Goal: Task Accomplishment & Management: Complete application form

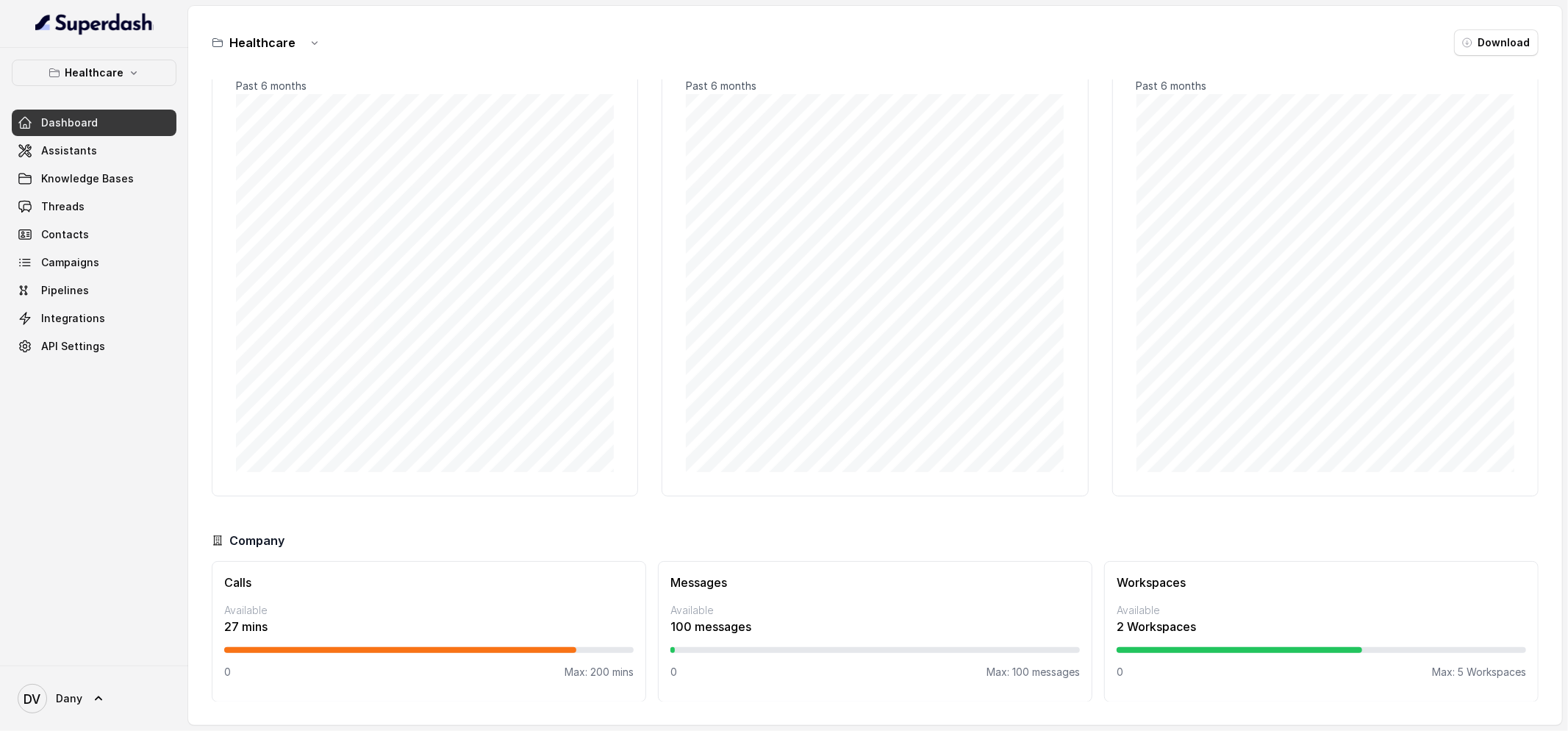
scroll to position [39, 0]
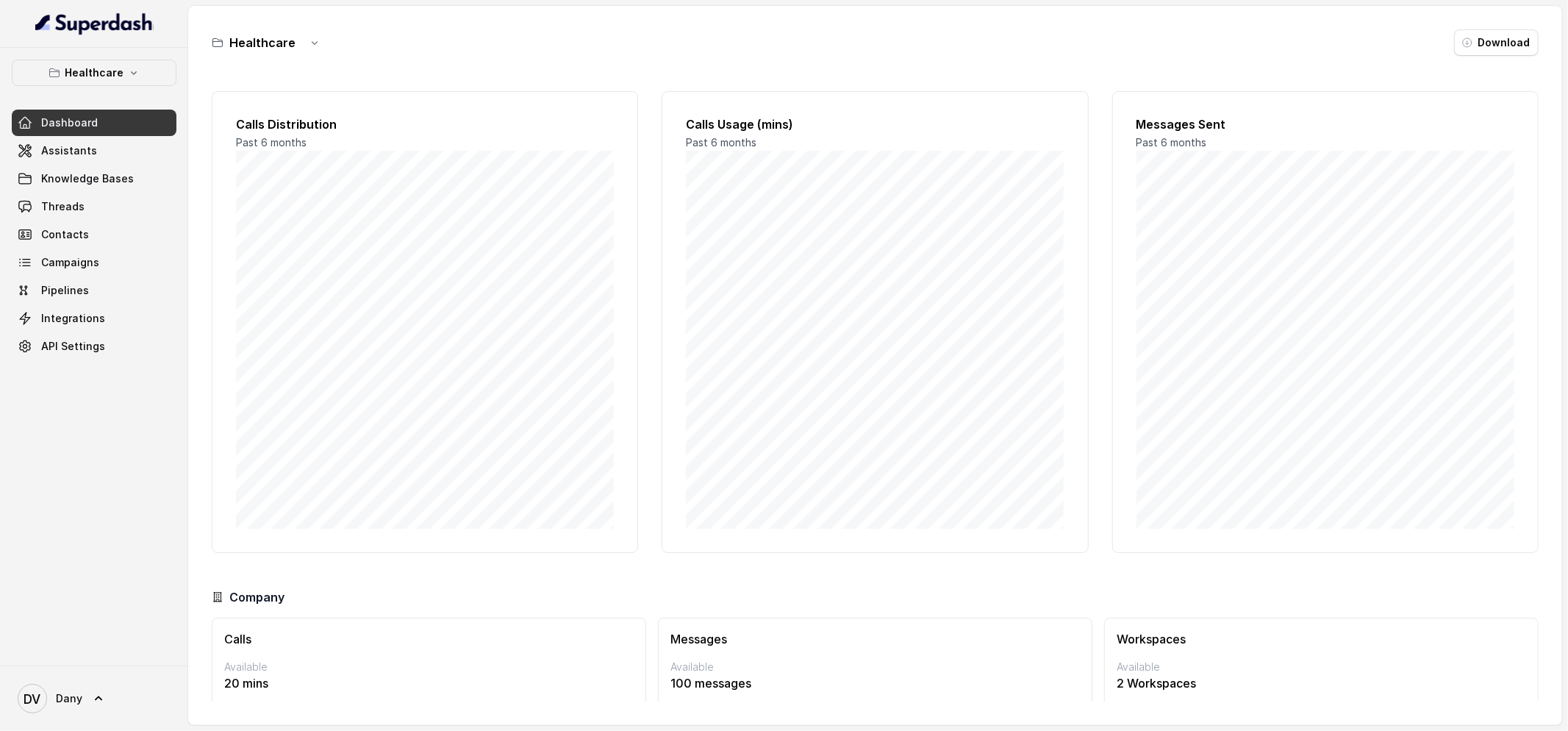
scroll to position [56, 0]
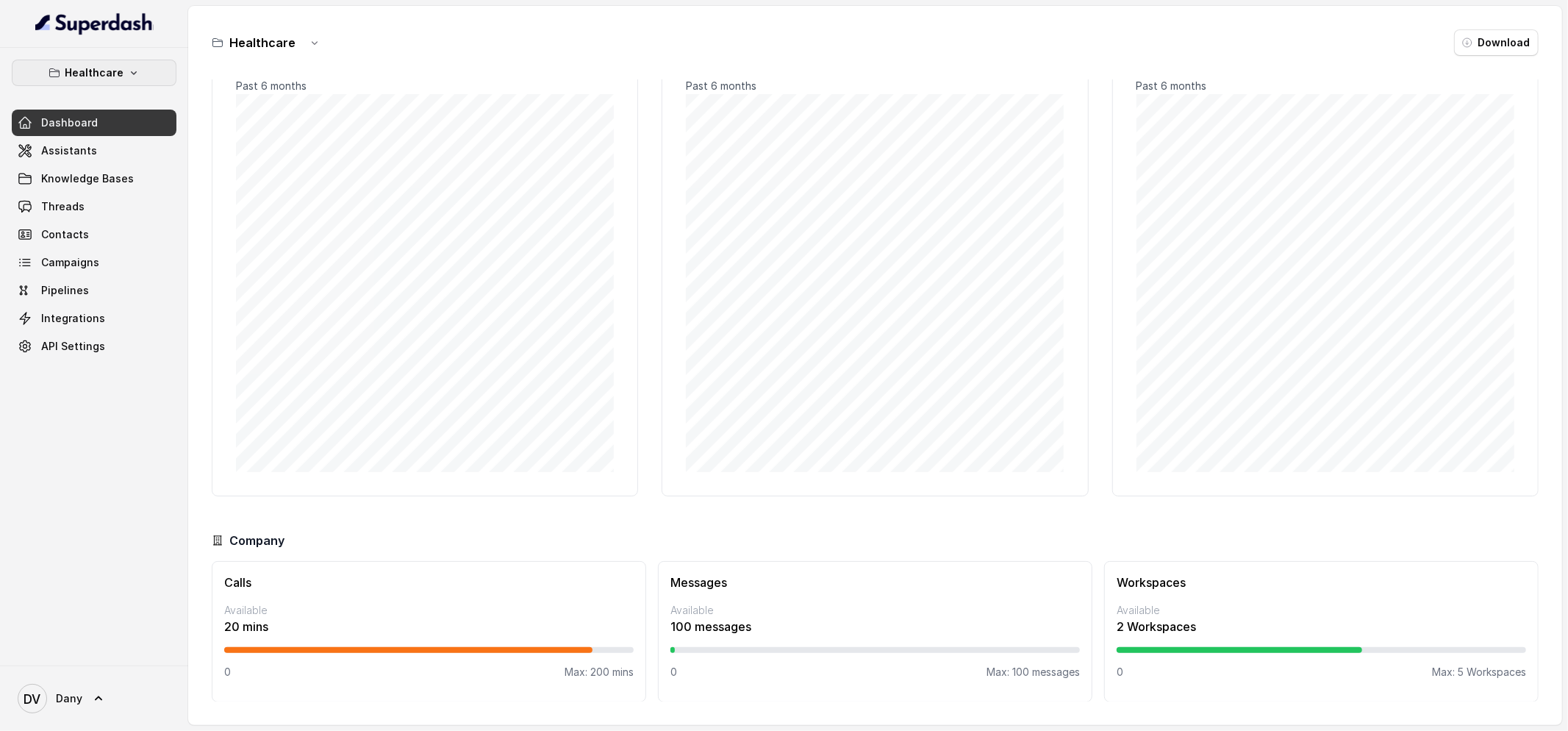
click at [120, 76] on p "Healthcare" at bounding box center [94, 73] width 59 height 18
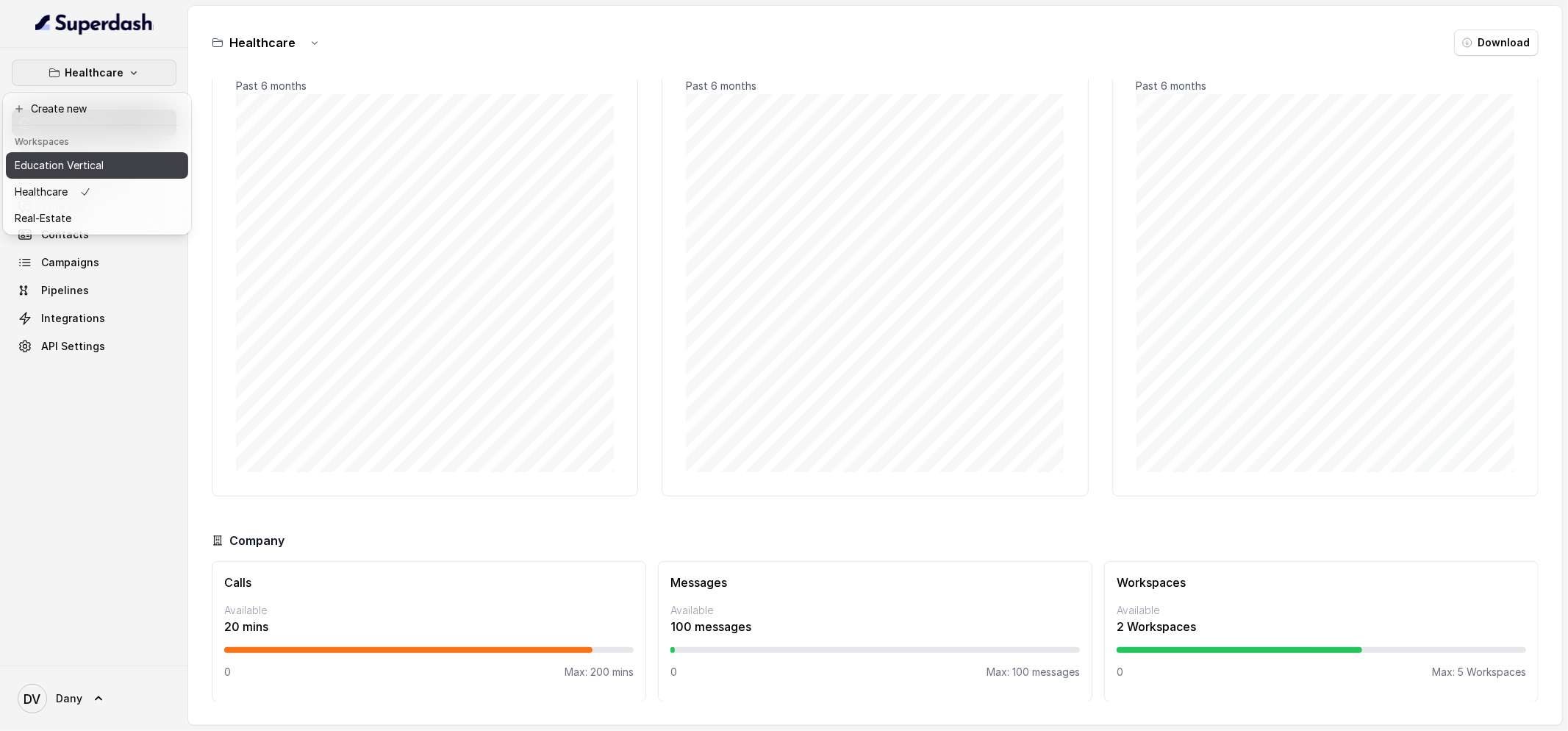
click at [89, 163] on p "Education Vertical" at bounding box center [59, 165] width 89 height 18
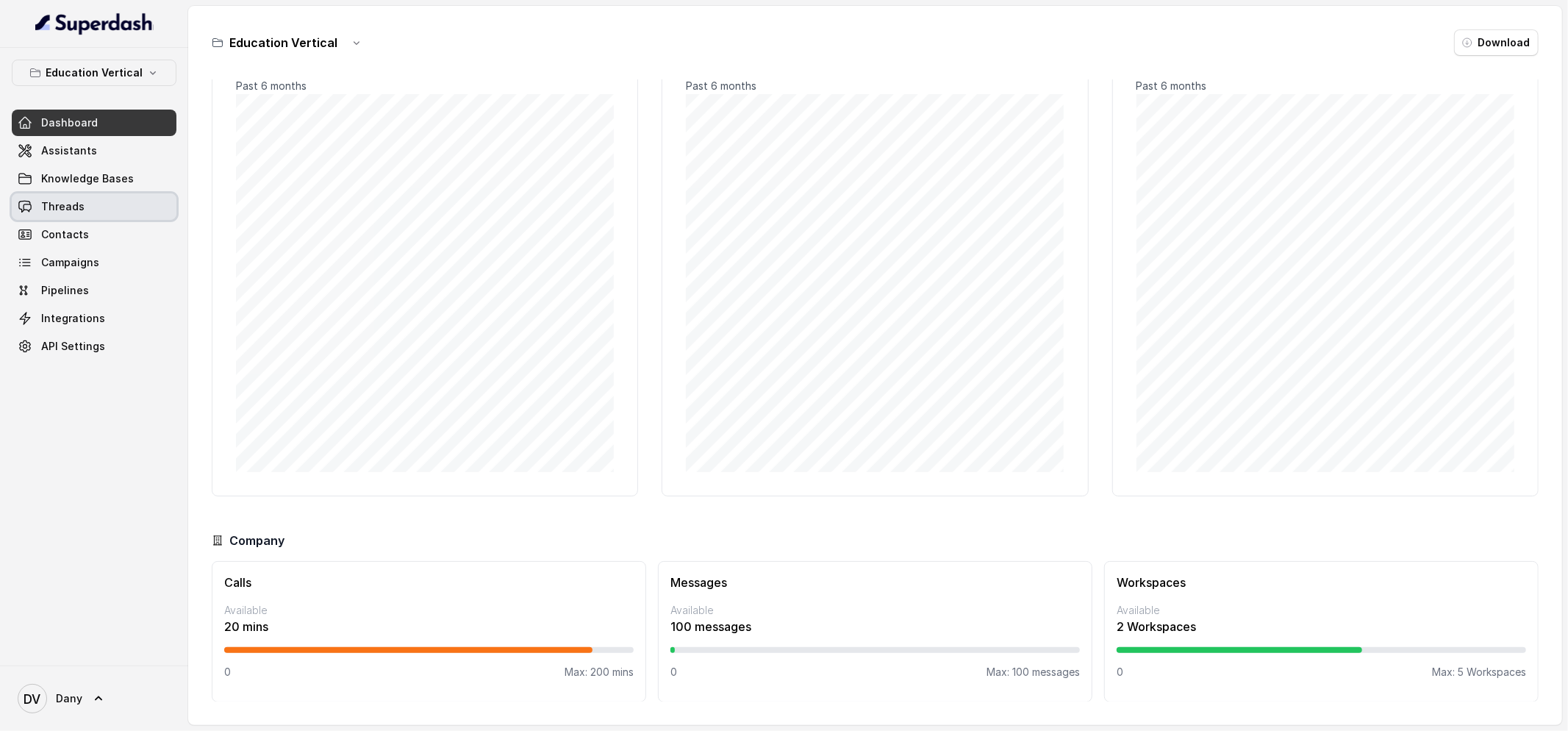
click at [86, 207] on link "Threads" at bounding box center [94, 206] width 165 height 27
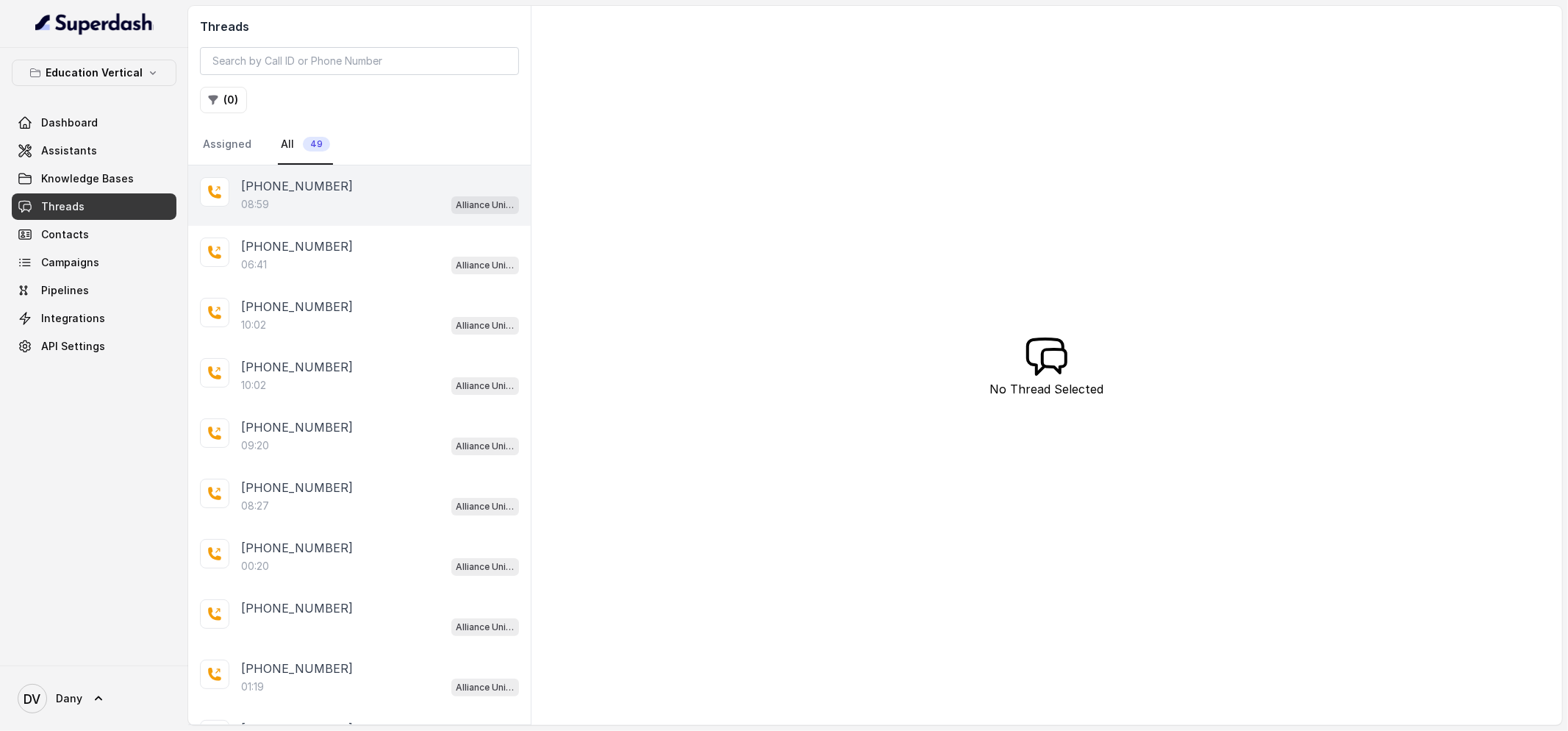
click at [326, 189] on p "+918151005300" at bounding box center [297, 186] width 112 height 18
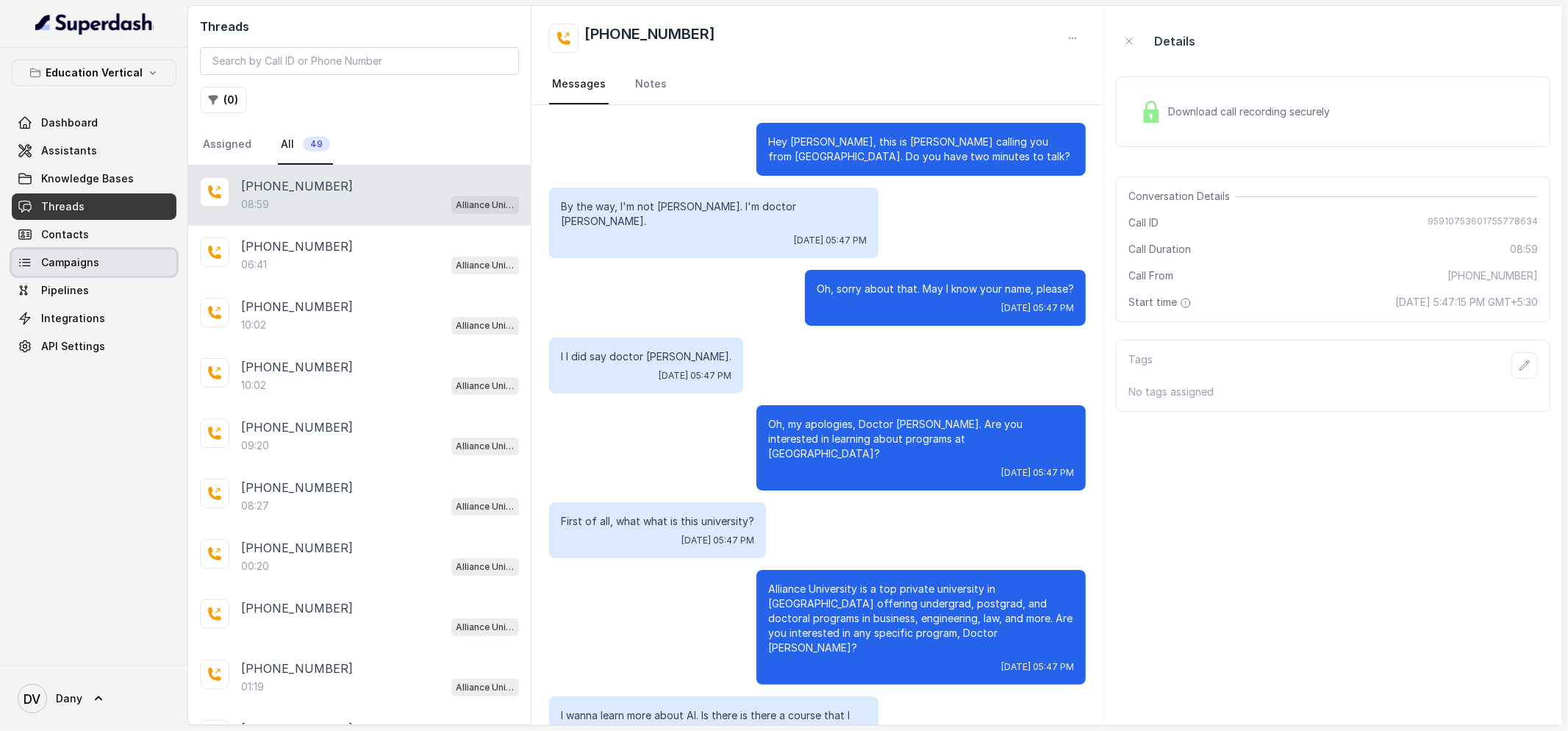
click at [91, 256] on span "Campaigns" at bounding box center [70, 262] width 58 height 15
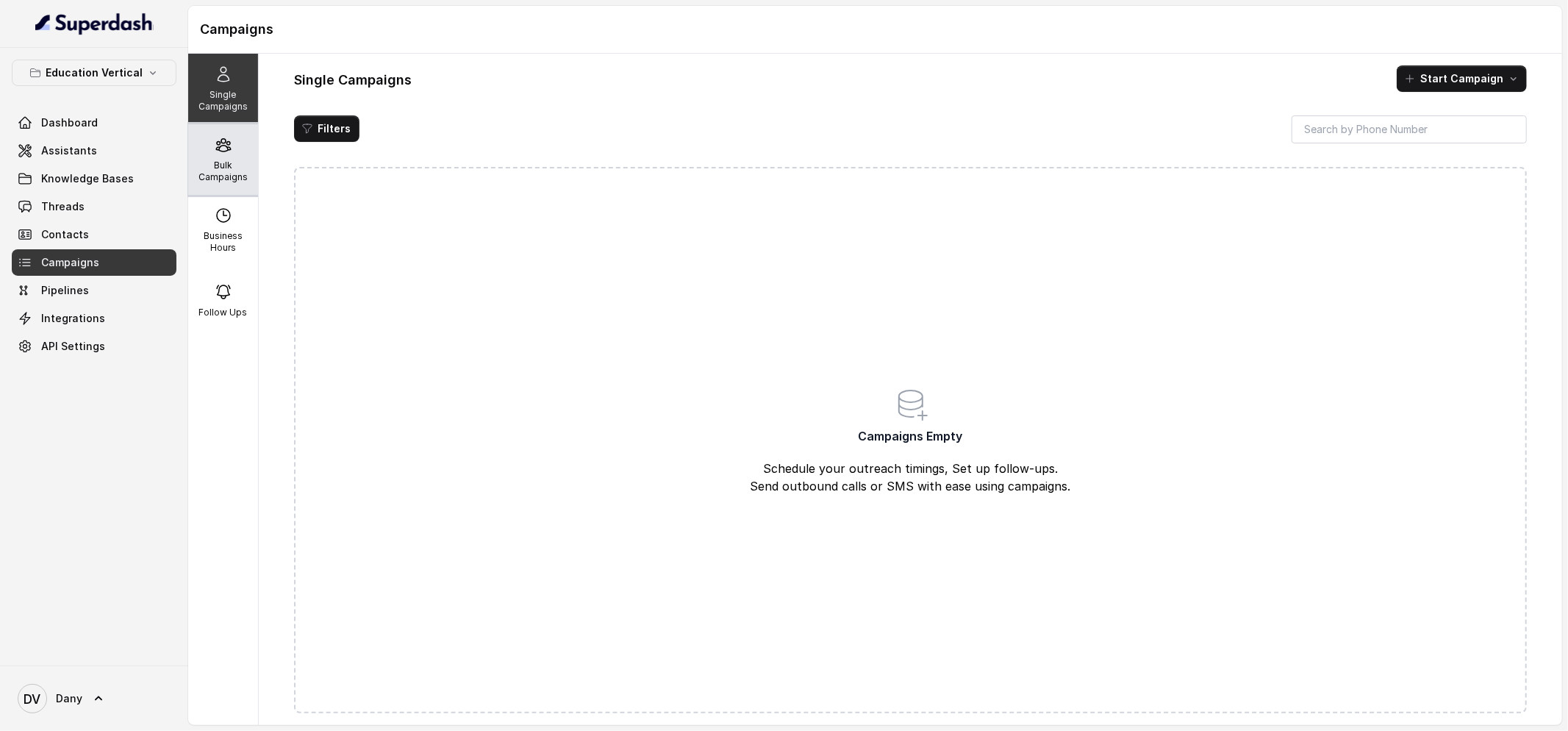
click at [240, 171] on p "Bulk Campaigns" at bounding box center [223, 172] width 58 height 24
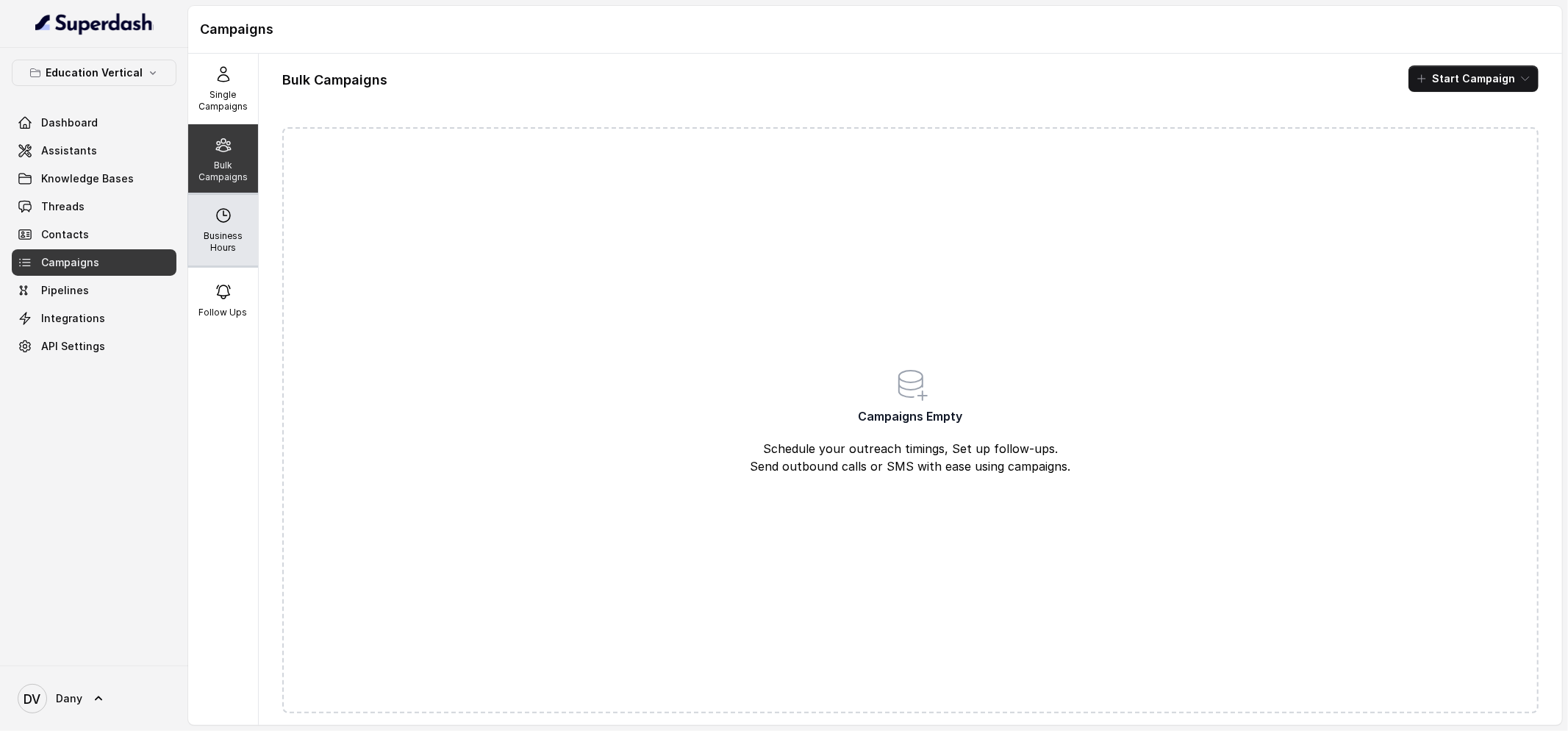
click at [230, 222] on icon at bounding box center [223, 215] width 18 height 18
select select "UTC"
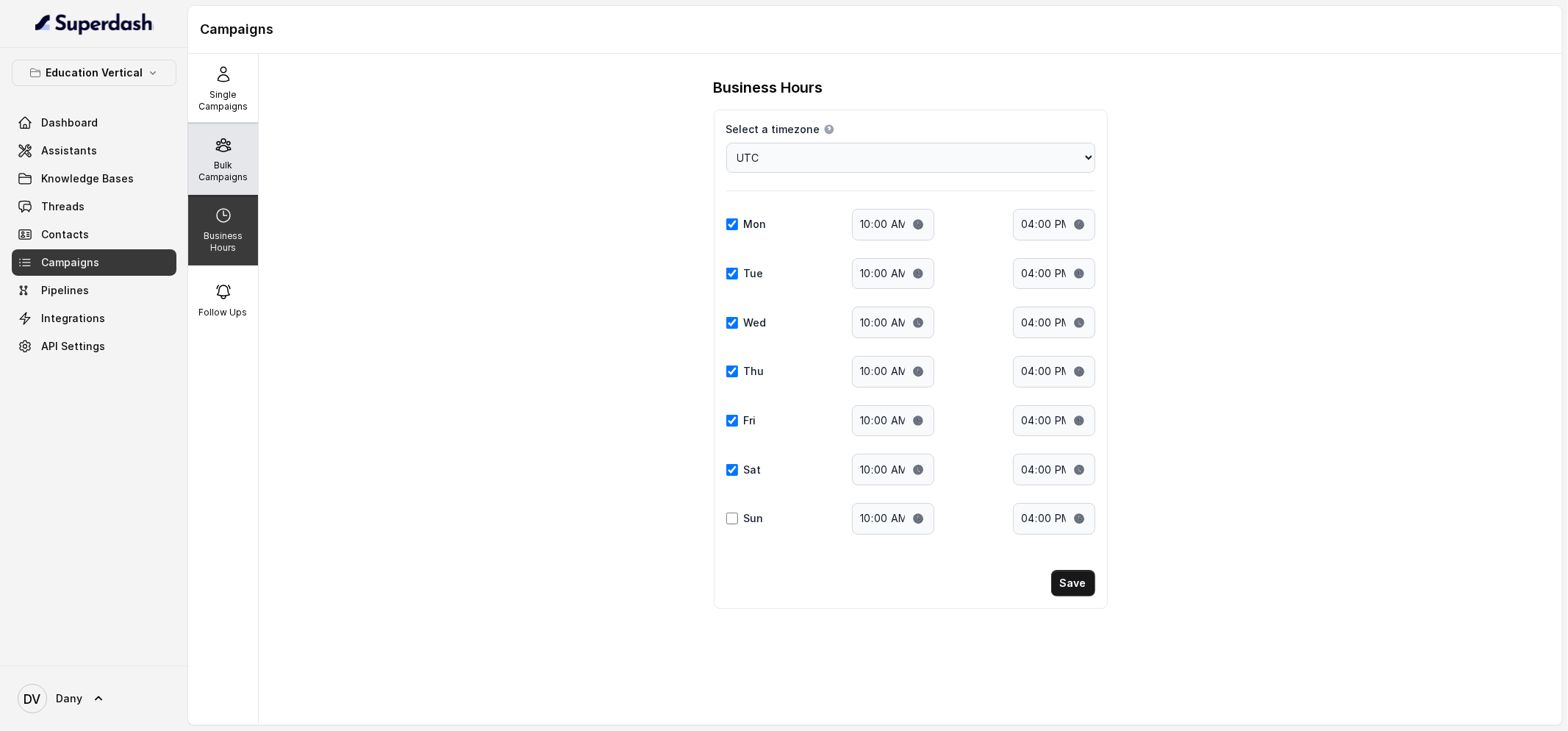
click at [227, 168] on p "Bulk Campaigns" at bounding box center [223, 172] width 58 height 24
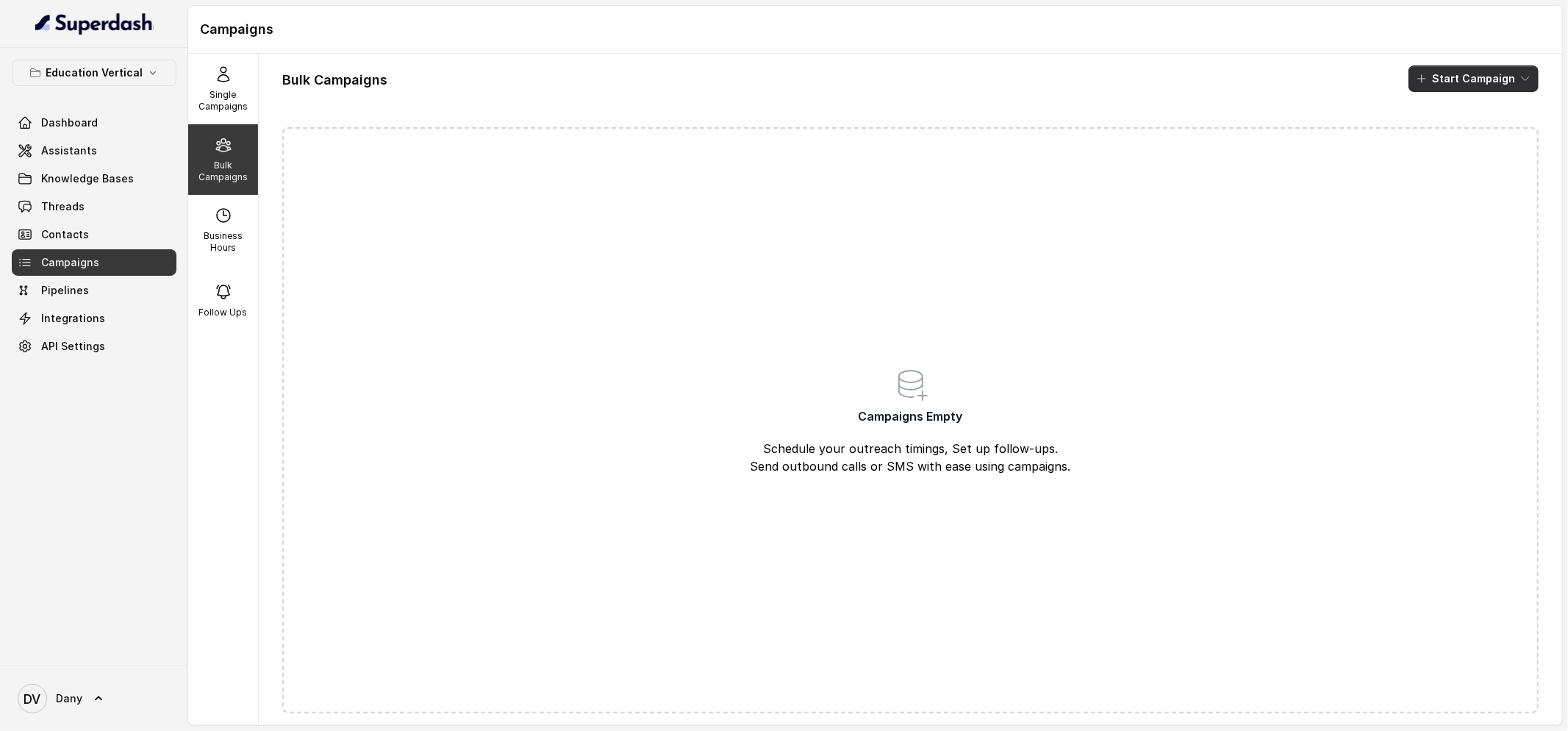
click at [1495, 76] on button "Start Campaign" at bounding box center [1473, 79] width 130 height 27
click at [1453, 144] on button "Call" at bounding box center [1476, 136] width 135 height 24
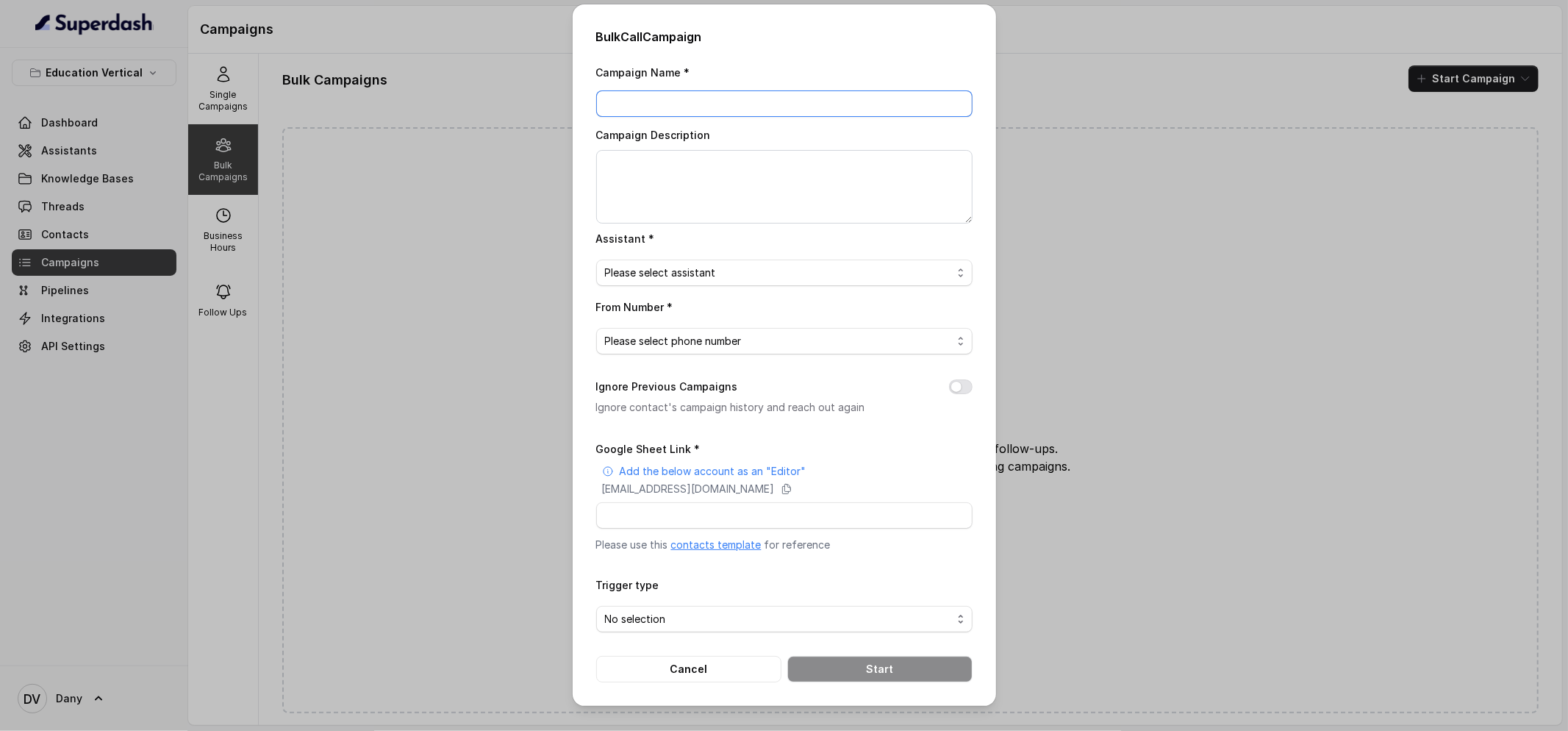
click at [726, 107] on input "Campaign Name *" at bounding box center [784, 103] width 377 height 27
type input "Alliance University"
click at [753, 288] on div "Campaign Name * Alliance University Campaign Description Assistant * Please sel…" at bounding box center [784, 373] width 377 height 619
click at [753, 280] on span "Please select assistant" at bounding box center [778, 273] width 347 height 18
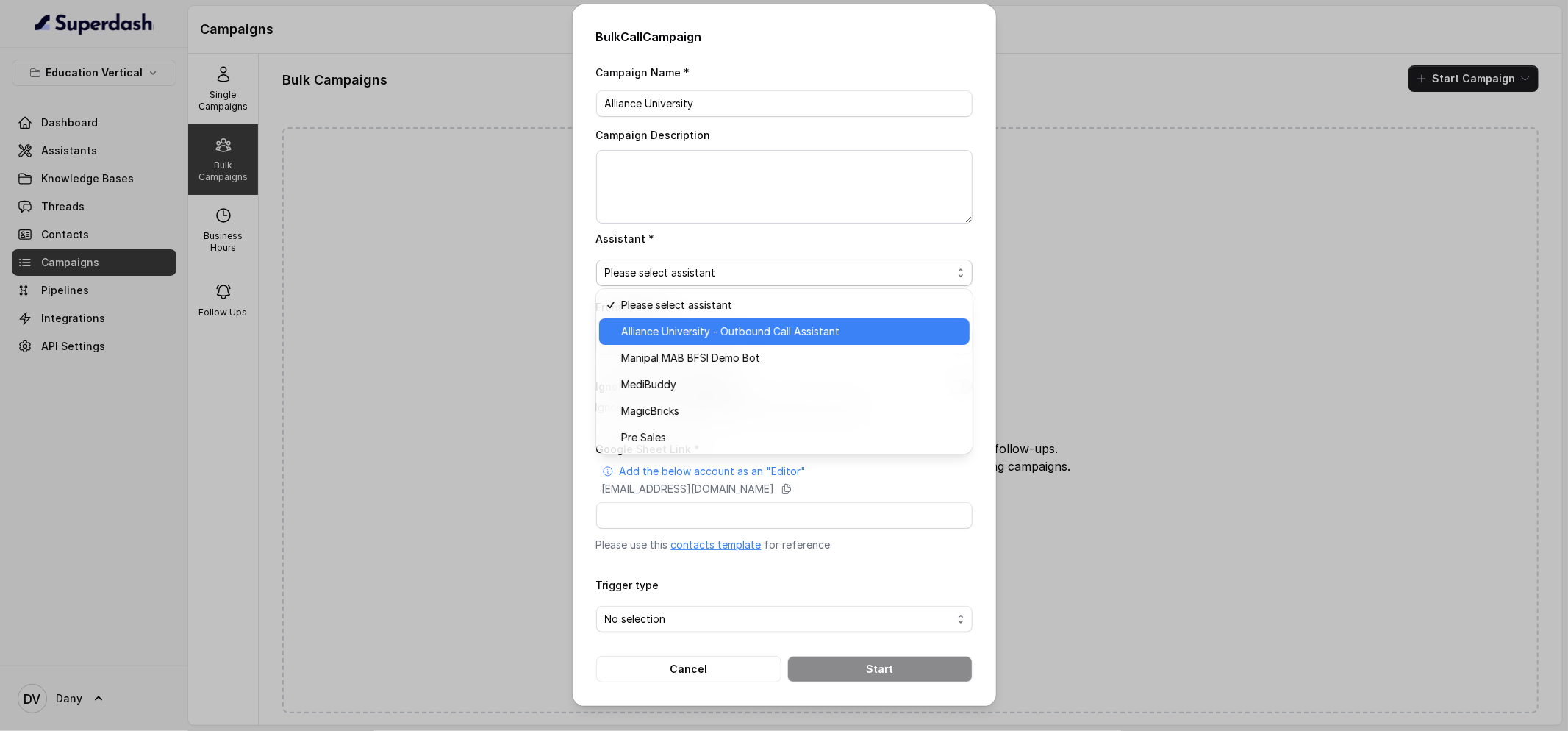
click at [735, 339] on span "Alliance University - Outbound Call Assistant" at bounding box center [790, 332] width 339 height 18
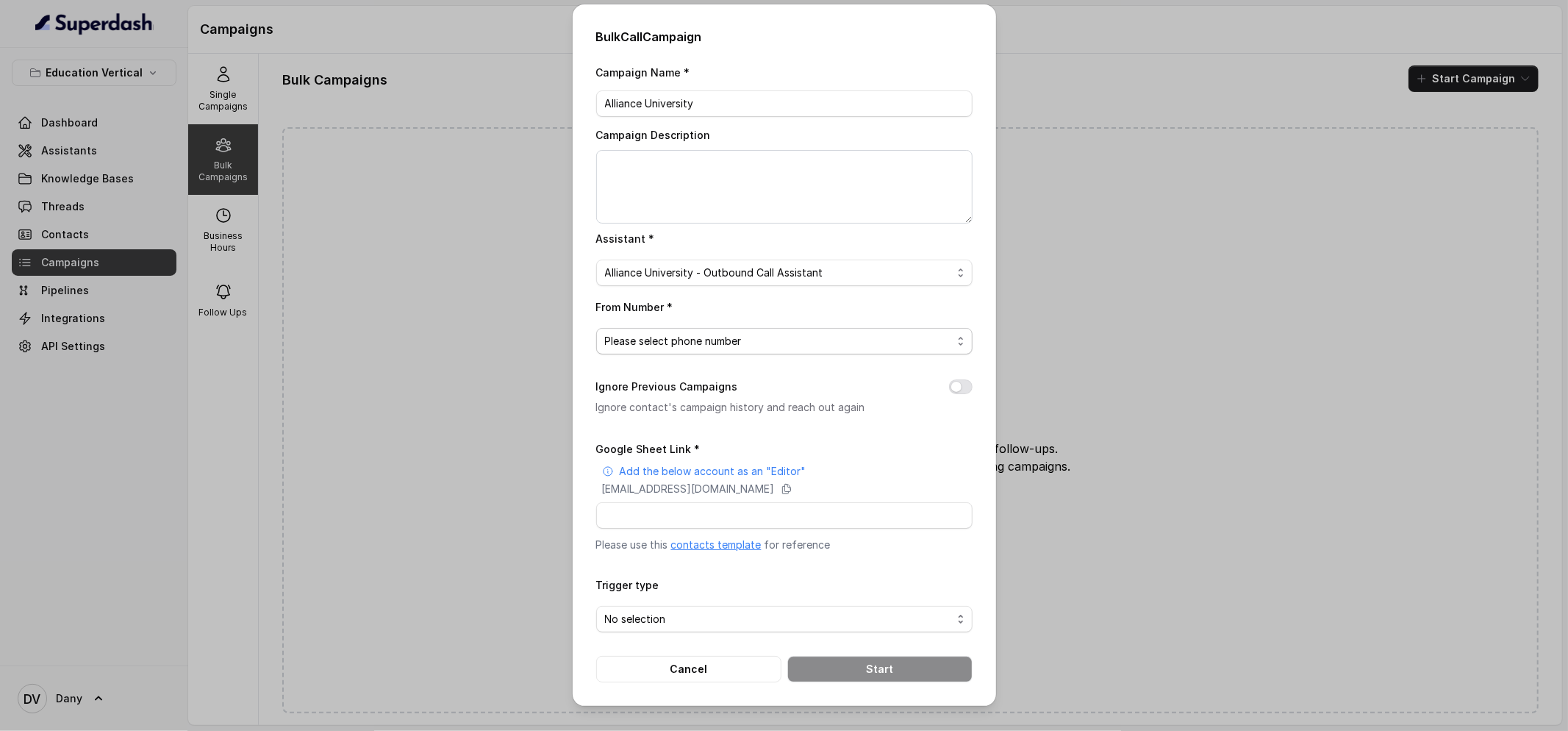
click at [711, 337] on span "Please select phone number" at bounding box center [778, 341] width 347 height 18
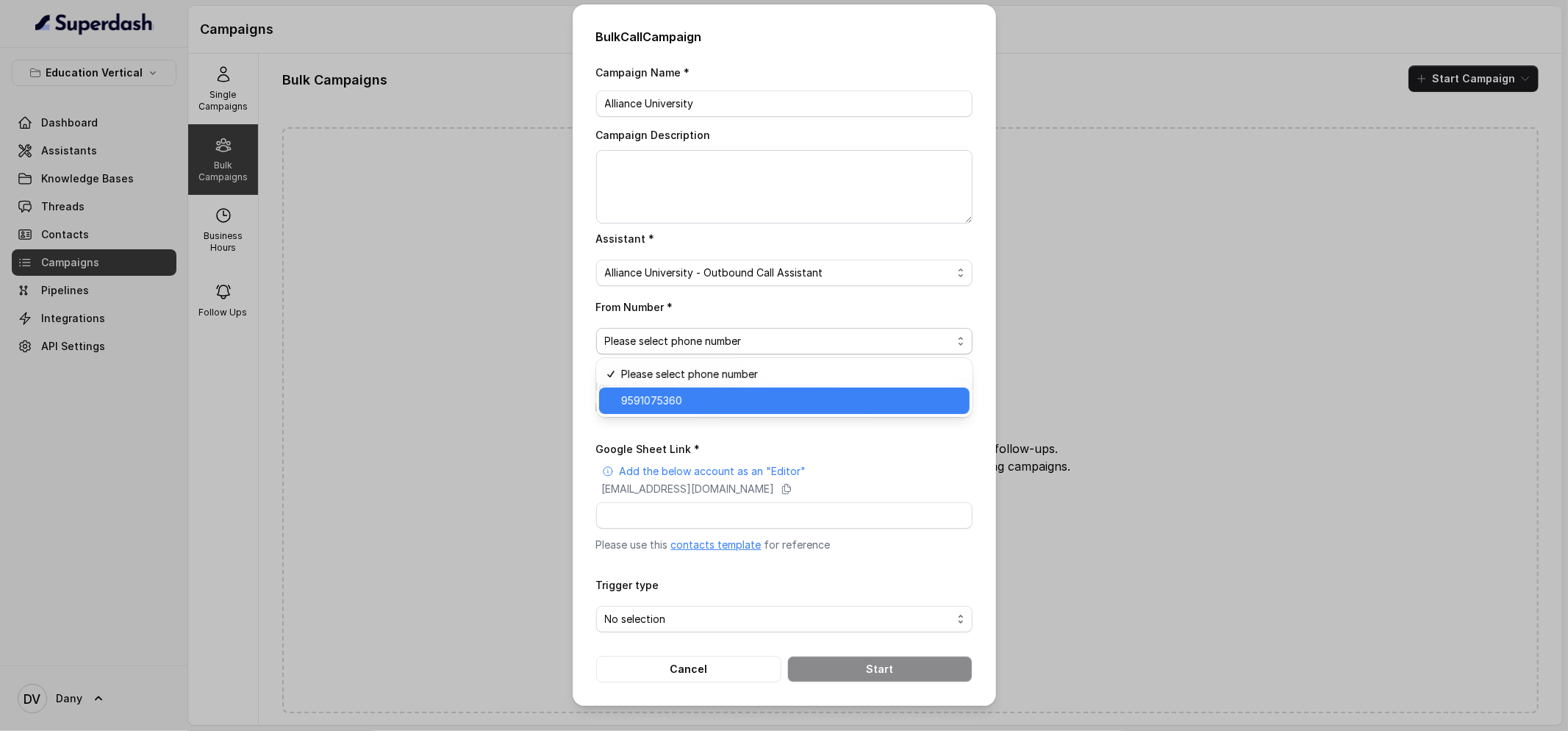
click at [700, 402] on span "9591075360" at bounding box center [790, 401] width 339 height 18
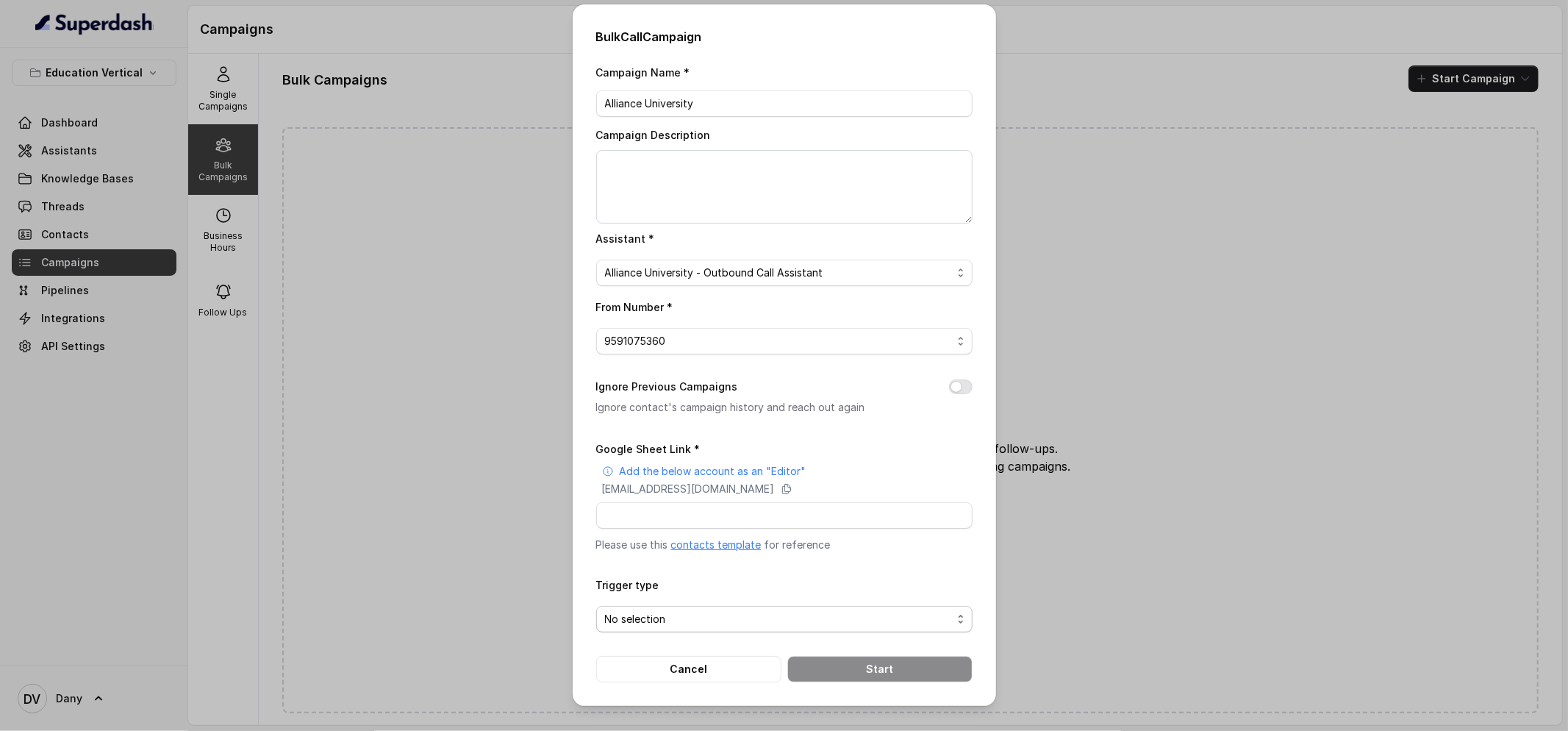
click at [749, 619] on span "No selection" at bounding box center [778, 619] width 347 height 18
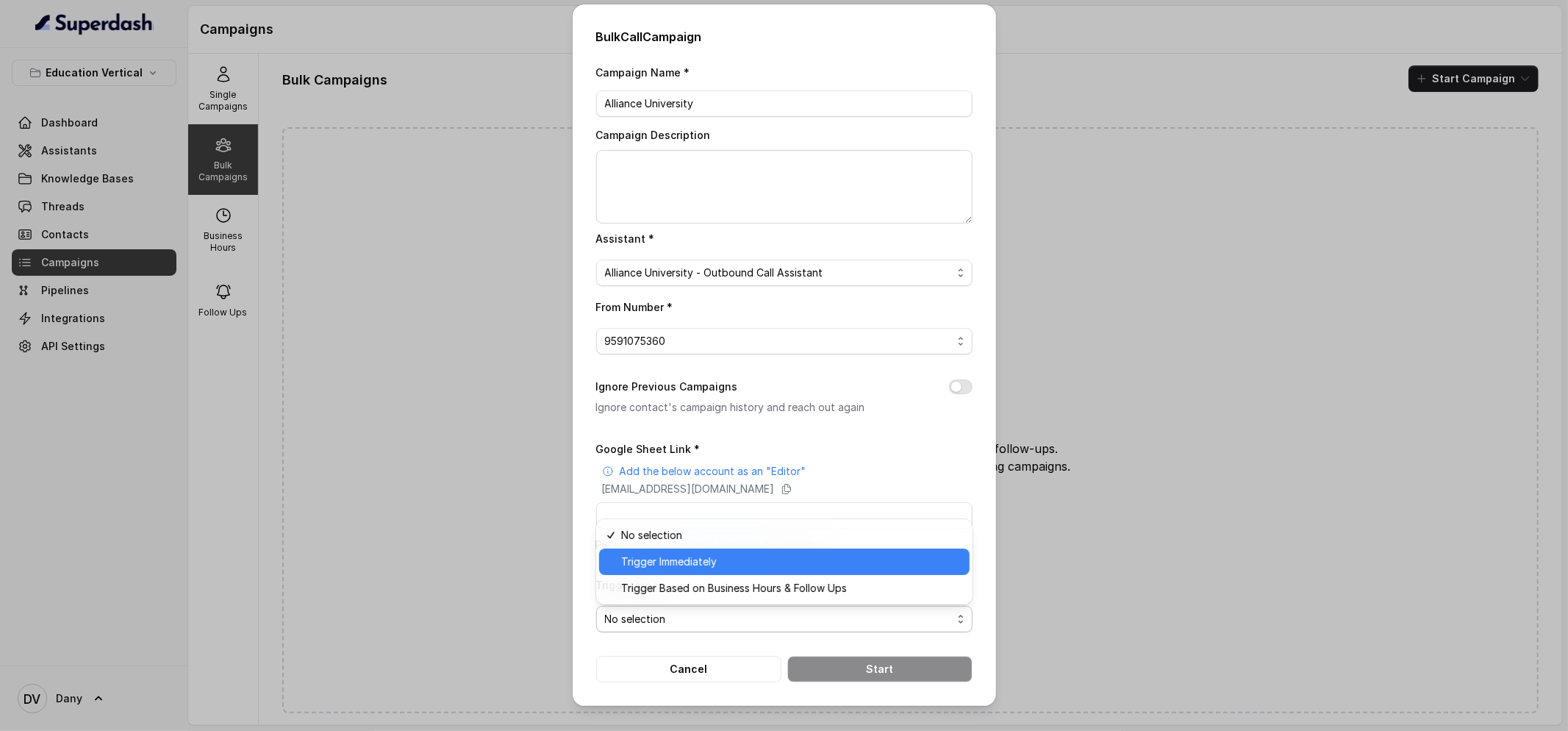
click at [725, 570] on div "Trigger Immediately" at bounding box center [784, 562] width 371 height 27
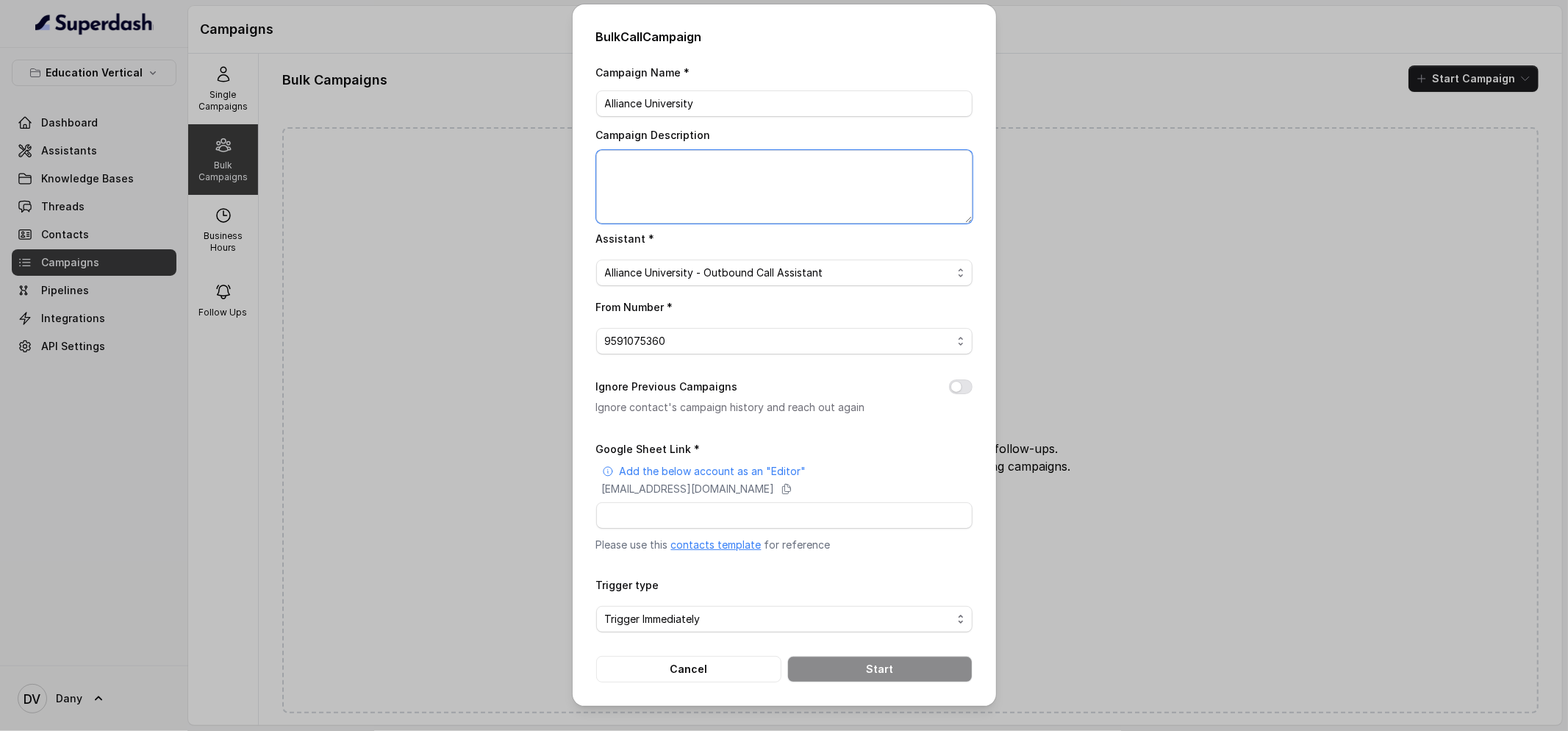
click at [722, 206] on textarea "Campaign Description" at bounding box center [784, 187] width 377 height 74
click at [698, 485] on p "superdash@superdash-382709.iam.gserviceaccount.com" at bounding box center [689, 489] width 173 height 15
click at [696, 551] on p "Please use this contacts template for reference" at bounding box center [784, 545] width 377 height 15
click at [696, 549] on link "contacts template" at bounding box center [717, 545] width 91 height 13
